Goal: Transaction & Acquisition: Download file/media

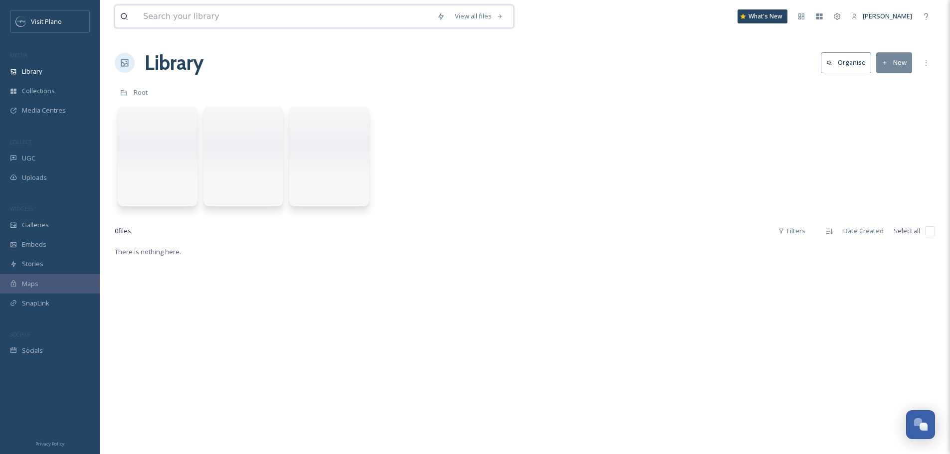
click at [159, 16] on input at bounding box center [285, 16] width 294 height 22
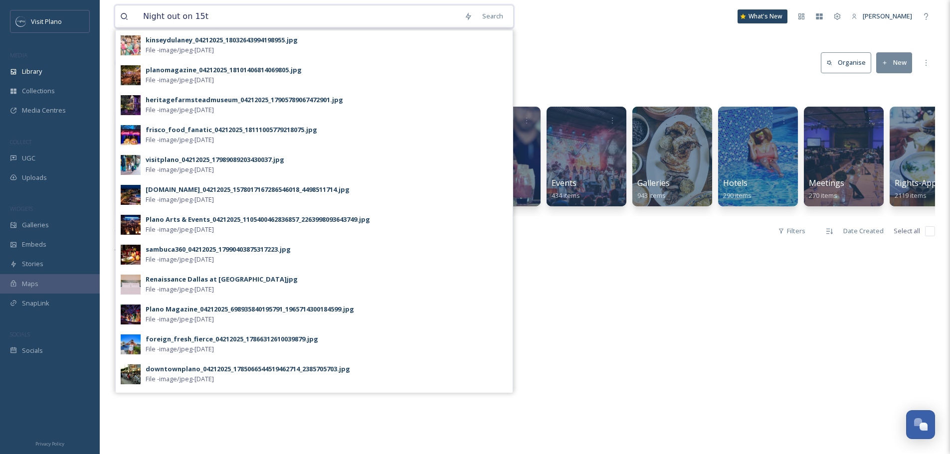
type input "Night out on 15th"
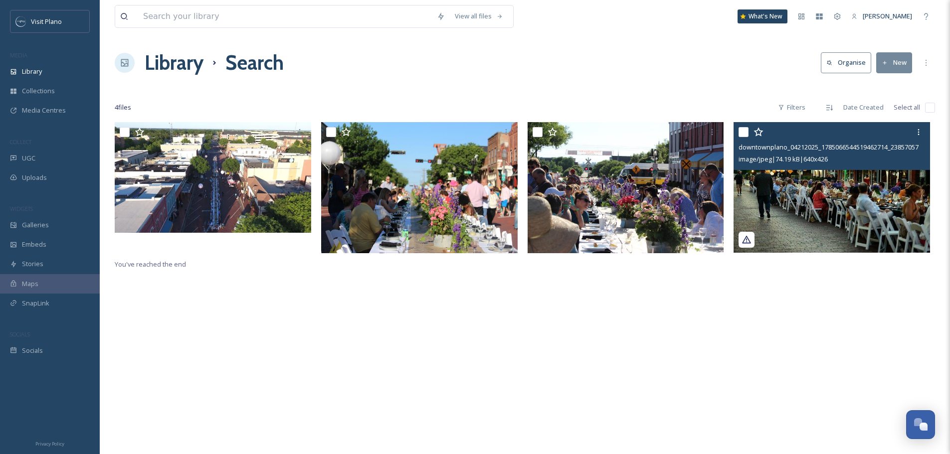
click at [877, 199] on img at bounding box center [832, 187] width 196 height 131
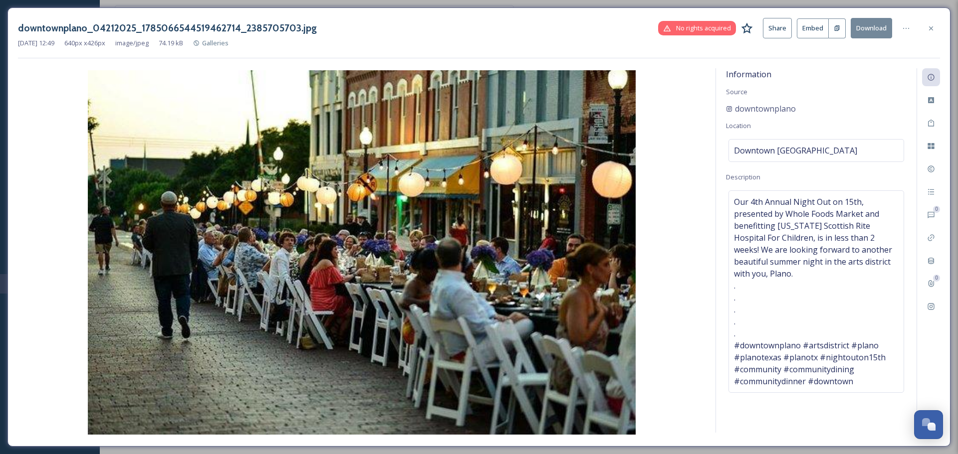
click at [920, 30] on div "downtownplano_04212025_1785066544519462714_2385705703.jpg No rights acquired Sh…" at bounding box center [479, 28] width 922 height 20
click at [925, 28] on div at bounding box center [931, 28] width 18 height 18
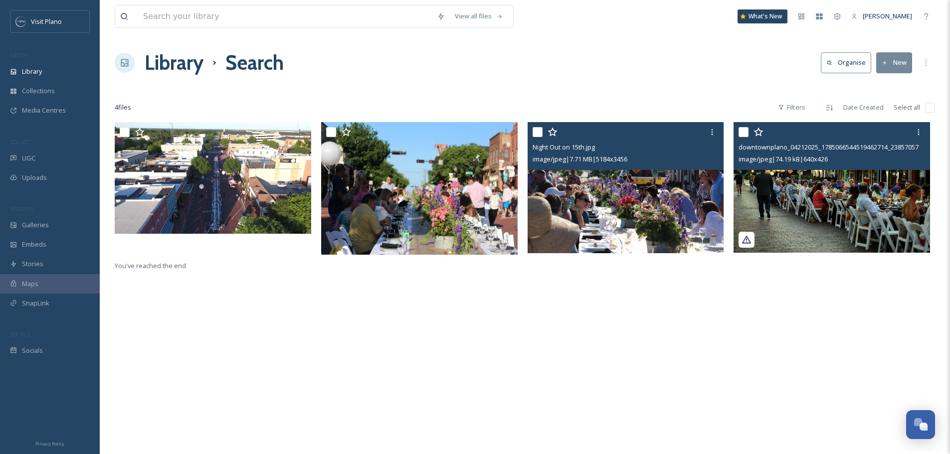
click at [656, 161] on div "image/jpeg | 7.71 MB | 5184 x 3456" at bounding box center [627, 159] width 189 height 12
click at [654, 188] on img at bounding box center [626, 187] width 196 height 131
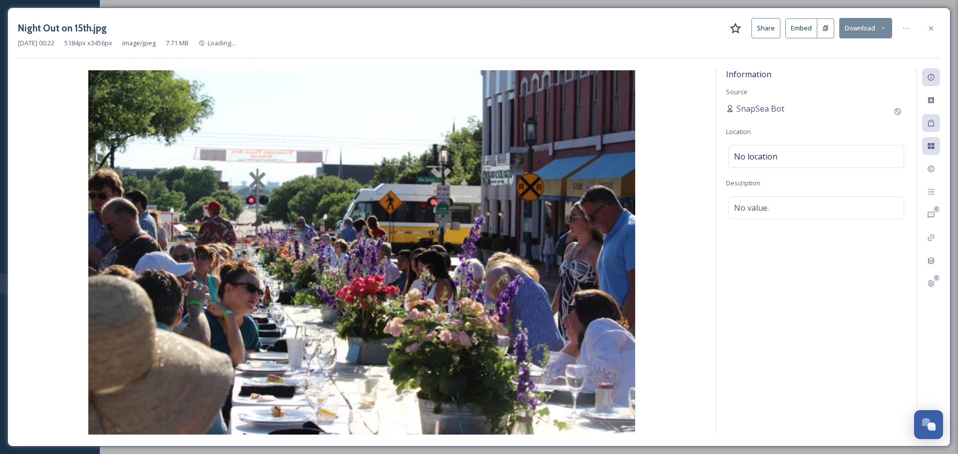
click at [864, 21] on button "Download" at bounding box center [865, 28] width 53 height 20
click at [822, 52] on span "Download Original (5184 x 3456)" at bounding box center [839, 50] width 94 height 9
click at [933, 29] on icon at bounding box center [931, 28] width 8 height 8
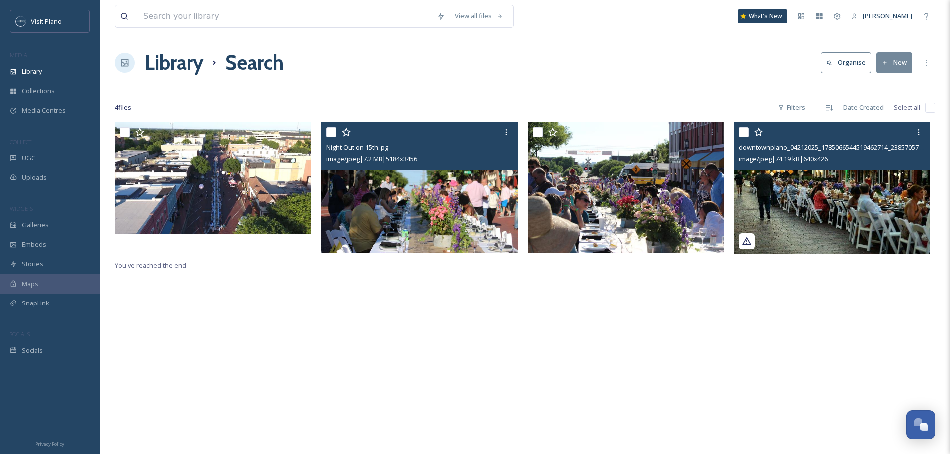
click at [425, 204] on img at bounding box center [419, 187] width 196 height 131
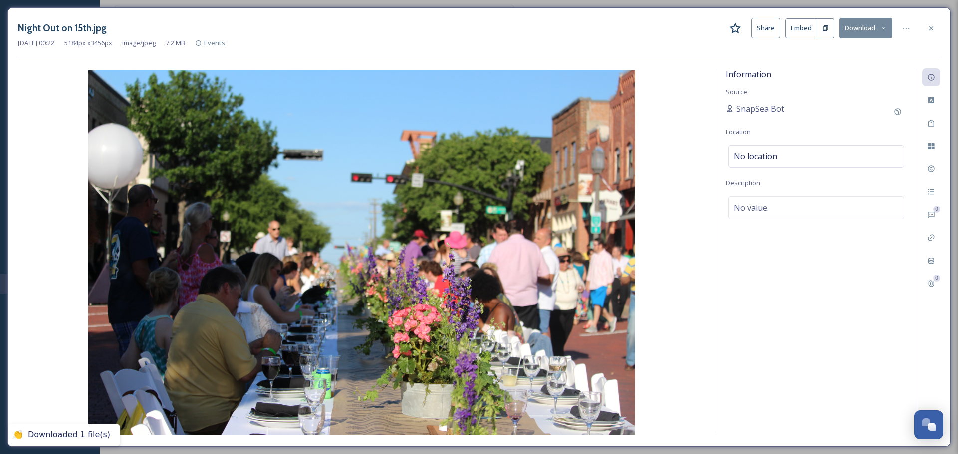
click at [858, 29] on button "Download" at bounding box center [865, 28] width 53 height 20
click at [841, 53] on span "Download Original (5184 x 3456)" at bounding box center [839, 50] width 94 height 9
